Goal: Navigation & Orientation: Find specific page/section

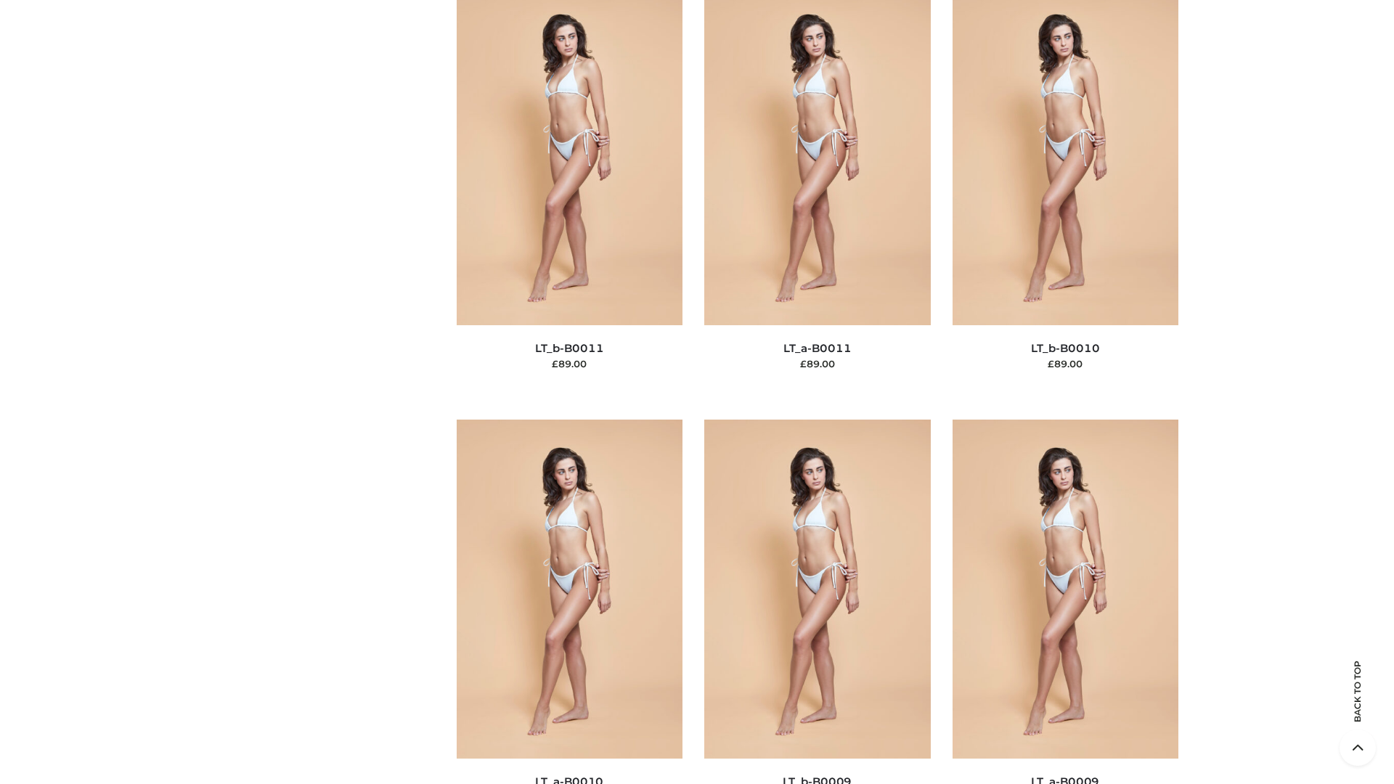
scroll to position [6520, 0]
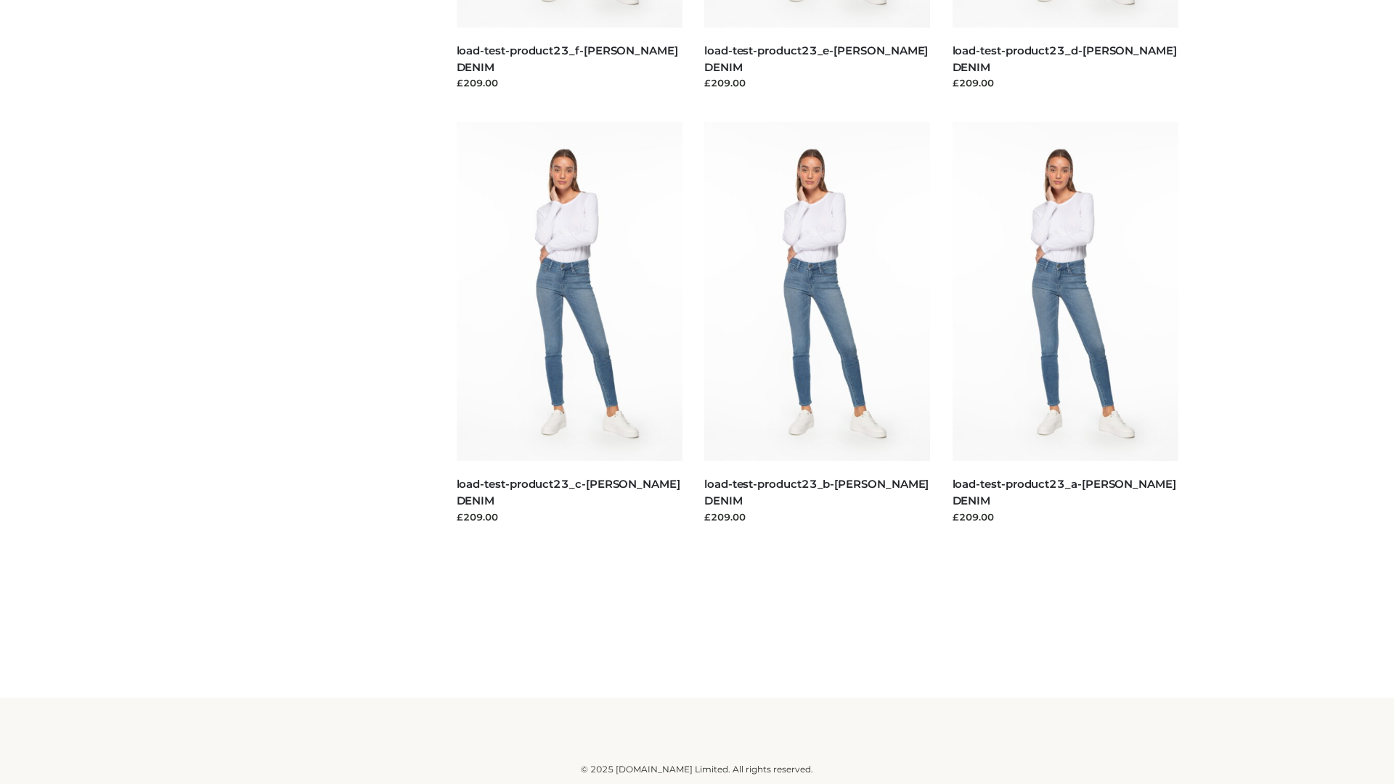
scroll to position [1273, 0]
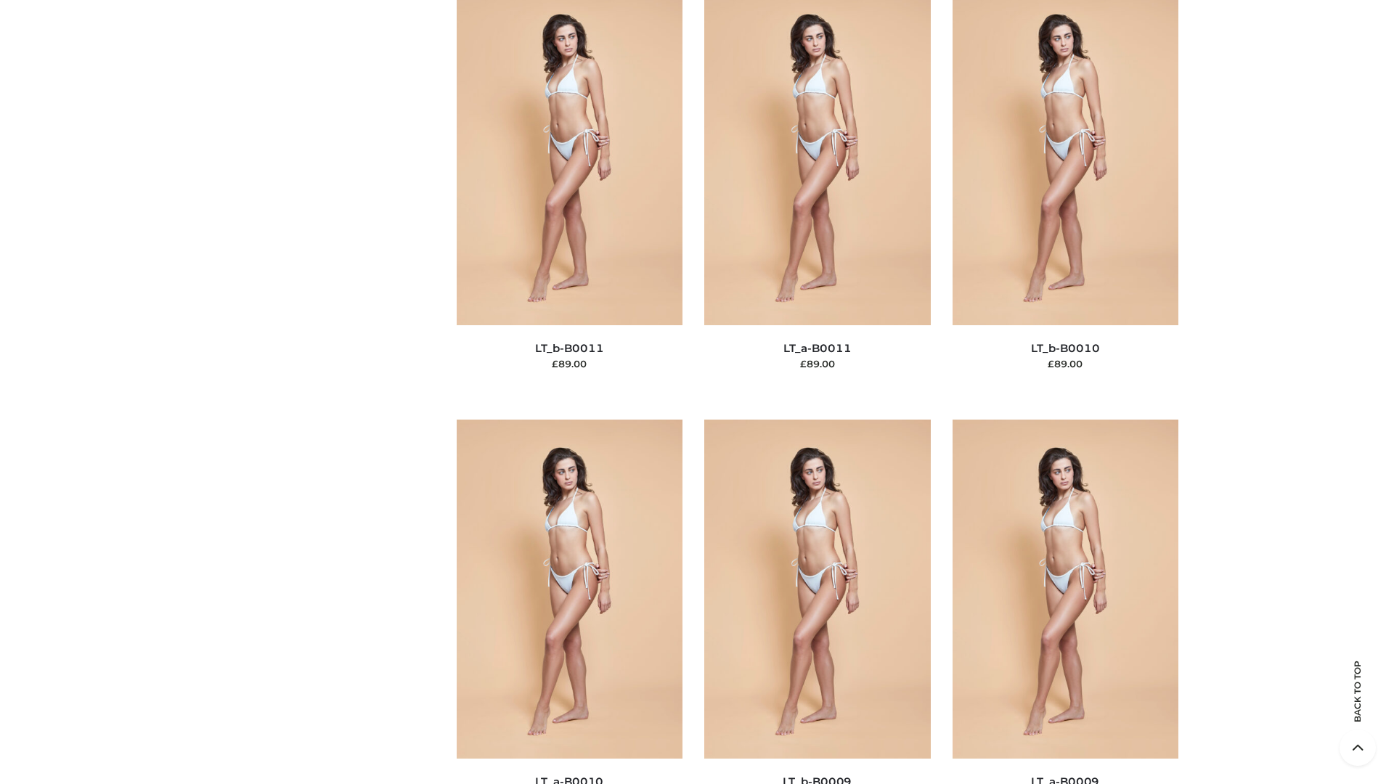
scroll to position [6520, 0]
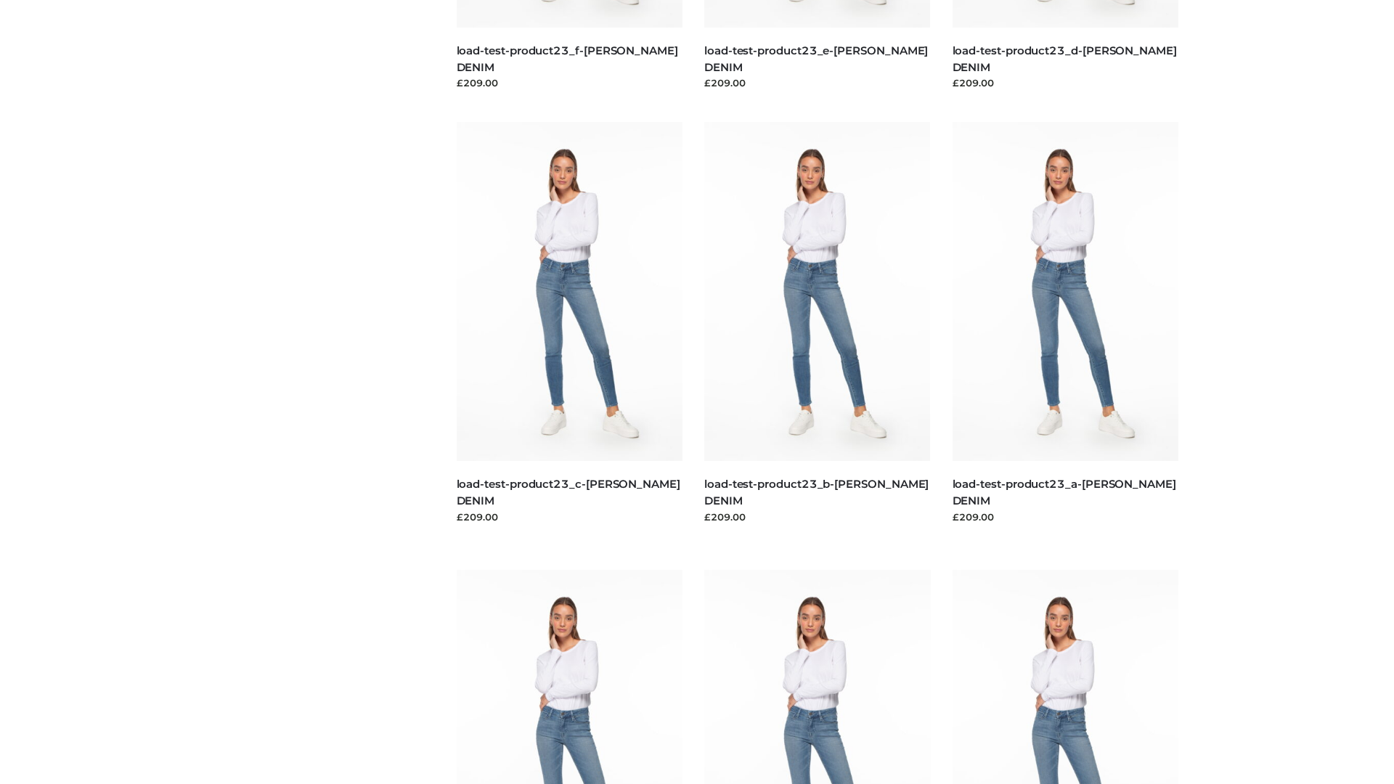
scroll to position [1273, 0]
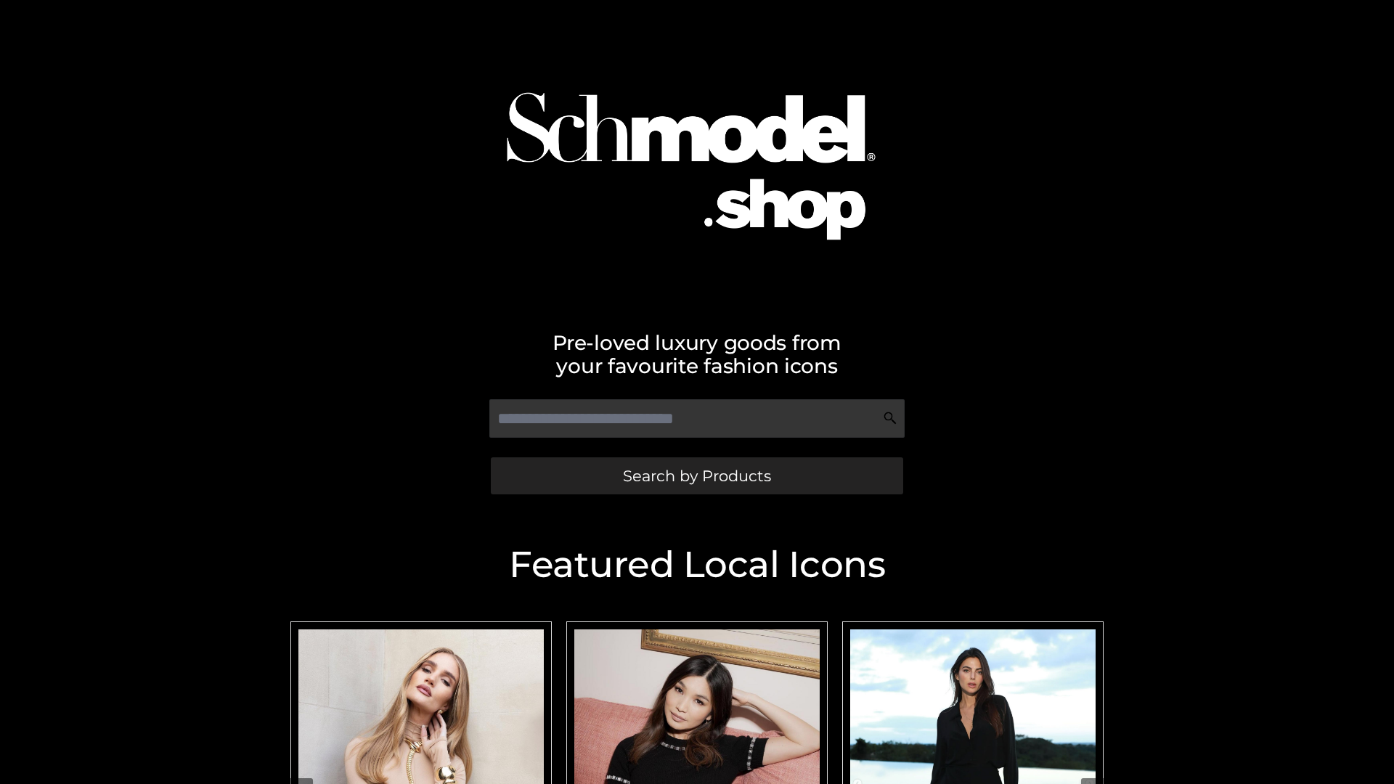
click at [696, 476] on span "Search by Products" at bounding box center [697, 475] width 148 height 15
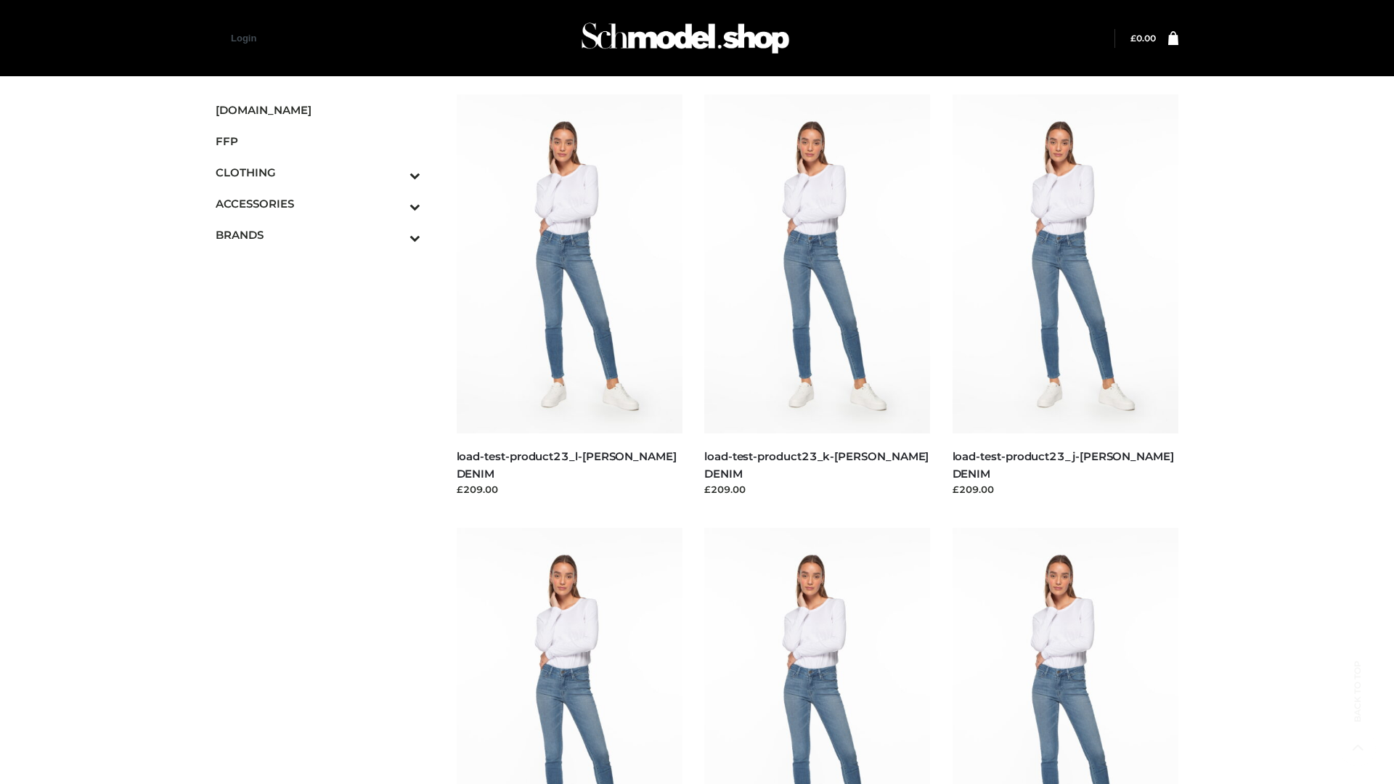
scroll to position [1273, 0]
